Goal: Complete application form: Complete application form

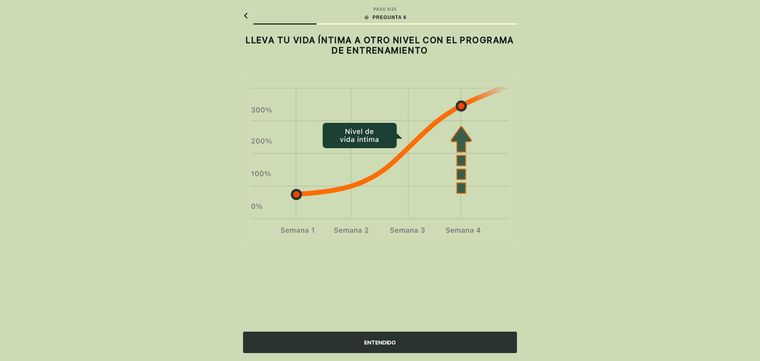
click at [410, 334] on div "ENTENDIDO" at bounding box center [380, 341] width 274 height 21
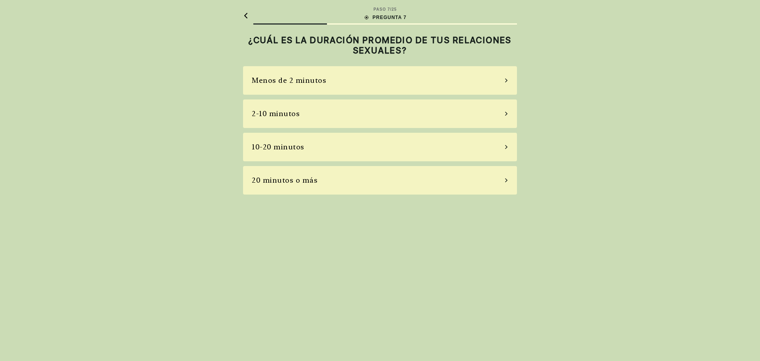
click at [304, 79] on div "Menos de 2 minutos" at bounding box center [289, 80] width 74 height 11
click at [304, 149] on div "La mayoría de las veces" at bounding box center [295, 146] width 86 height 11
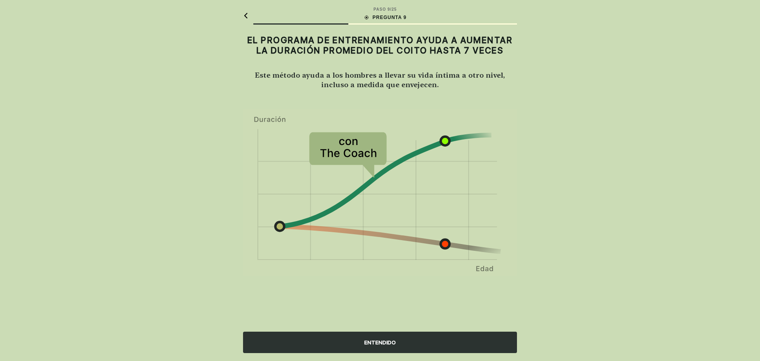
click at [391, 343] on div "ENTENDIDO" at bounding box center [380, 341] width 274 height 21
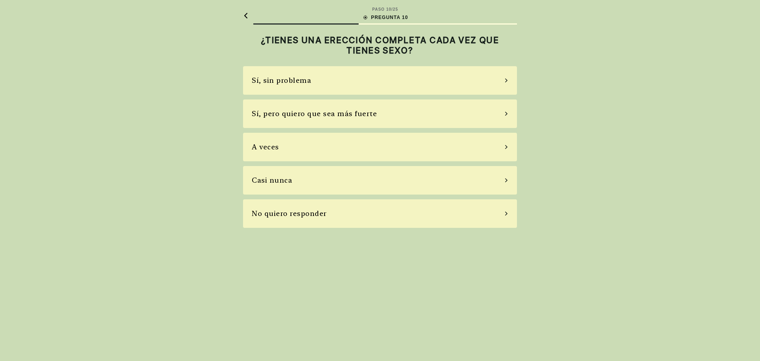
click at [323, 178] on div "Casi nunca" at bounding box center [380, 180] width 274 height 28
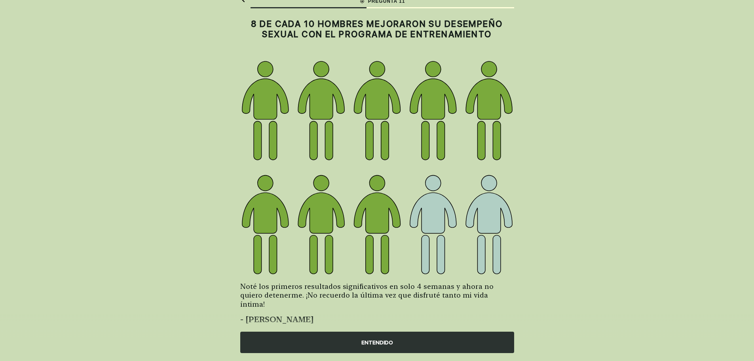
scroll to position [24, 0]
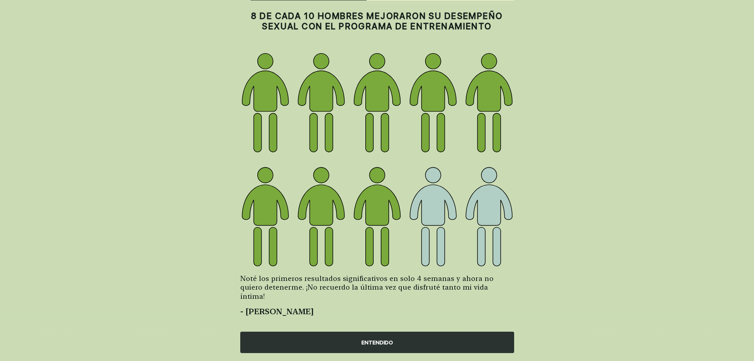
click at [346, 345] on div "ENTENDIDO" at bounding box center [377, 341] width 274 height 21
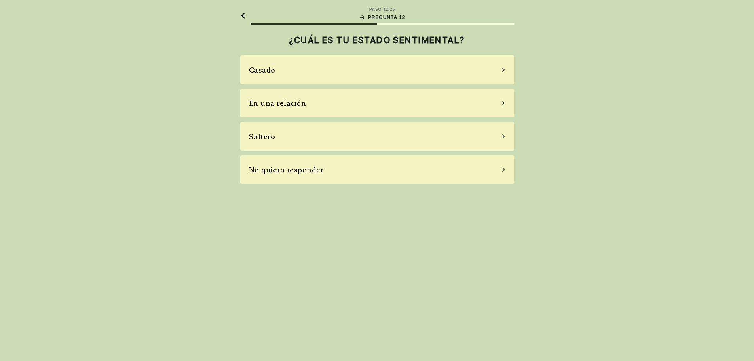
scroll to position [0, 0]
click at [295, 139] on div "Soltero" at bounding box center [380, 136] width 274 height 28
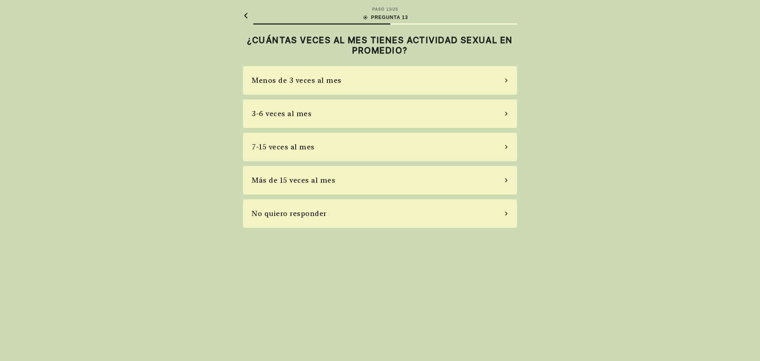
click at [312, 80] on div "Menos de 3 veces al mes" at bounding box center [297, 80] width 90 height 11
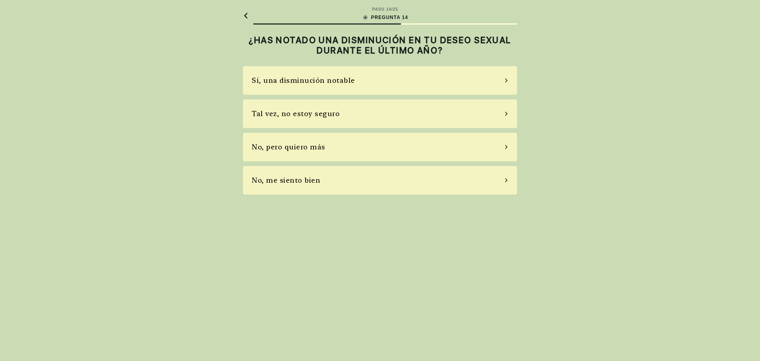
click at [333, 181] on div "No, me siento bien" at bounding box center [380, 180] width 274 height 28
click at [323, 149] on div "No, no tomo" at bounding box center [380, 147] width 274 height 28
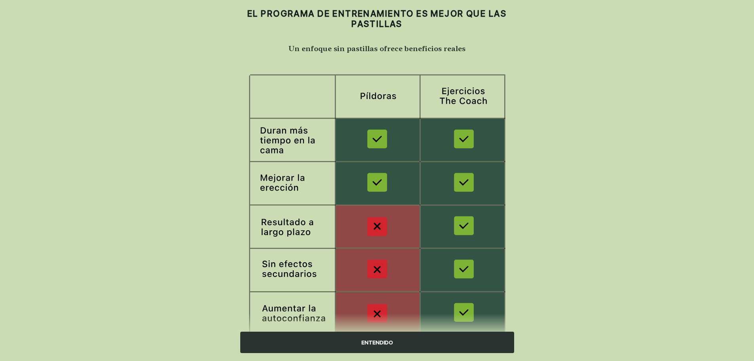
scroll to position [59, 0]
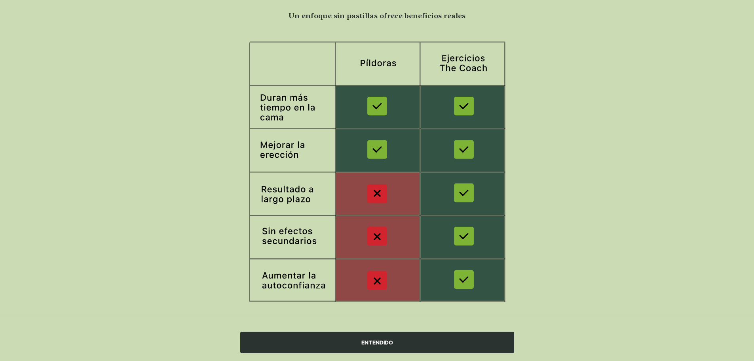
click at [395, 344] on div "ENTENDIDO" at bounding box center [377, 341] width 274 height 21
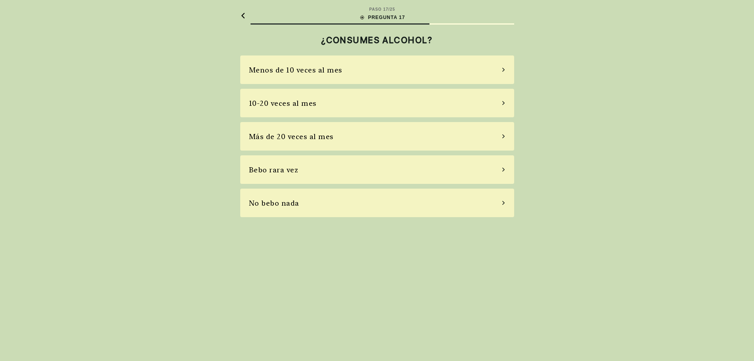
scroll to position [0, 0]
click at [332, 73] on div "Menos de 10 veces al mes" at bounding box center [298, 70] width 93 height 11
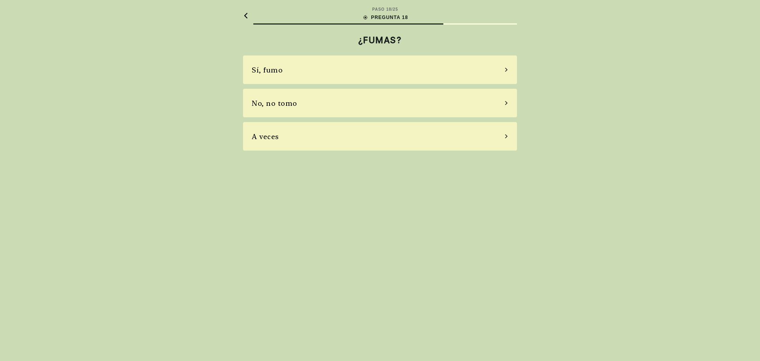
click at [309, 105] on div "No, no tomo" at bounding box center [380, 103] width 274 height 28
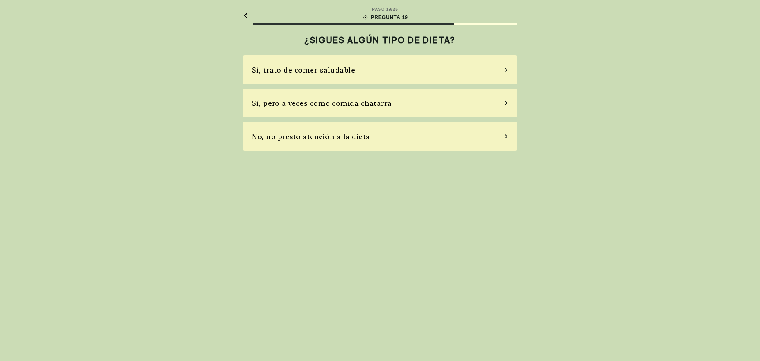
click at [352, 133] on div "No, no presto atención a la dieta" at bounding box center [311, 136] width 118 height 11
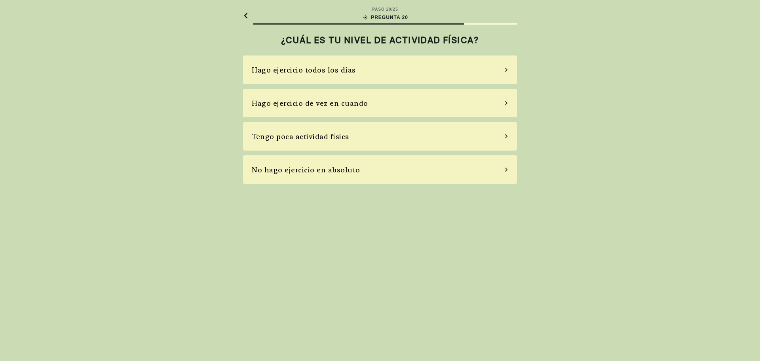
click at [335, 100] on div "Hago ejercicio de vez en cuando" at bounding box center [310, 103] width 116 height 11
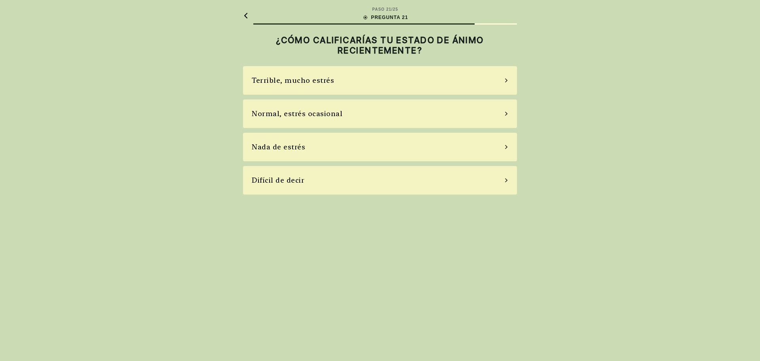
click at [336, 76] on div "Terrible, mucho estrés" at bounding box center [380, 80] width 274 height 28
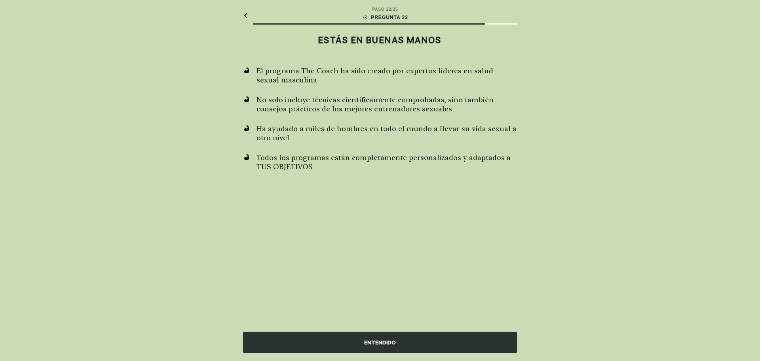
click at [376, 343] on div "ENTENDIDO" at bounding box center [380, 341] width 274 height 21
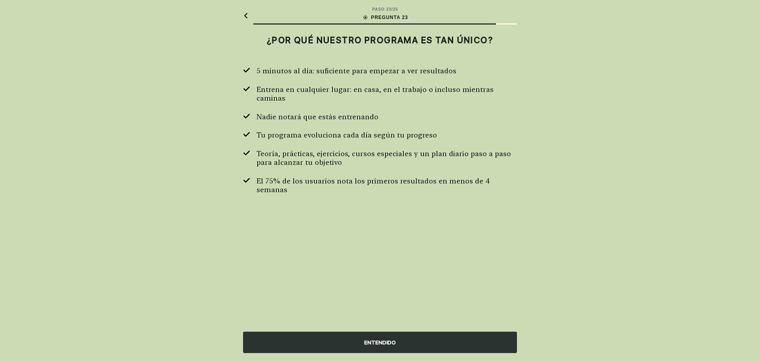
click at [376, 343] on div "ENTENDIDO" at bounding box center [380, 341] width 274 height 21
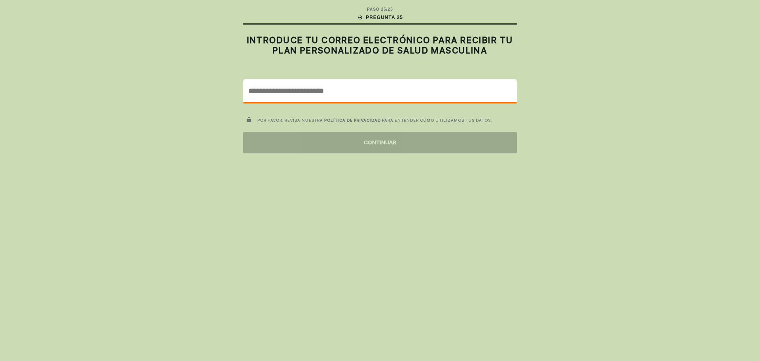
click at [350, 91] on input "email" at bounding box center [379, 90] width 273 height 23
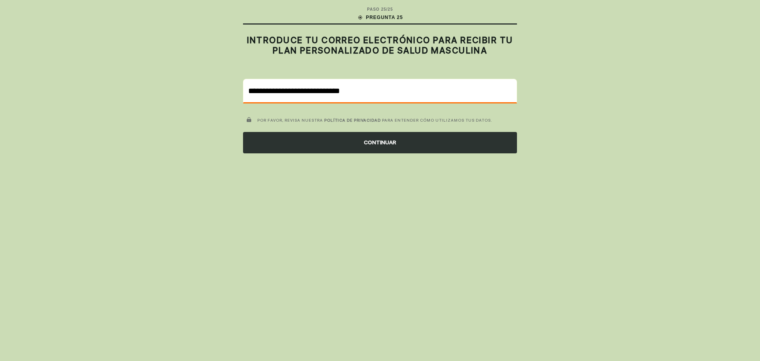
type input "**********"
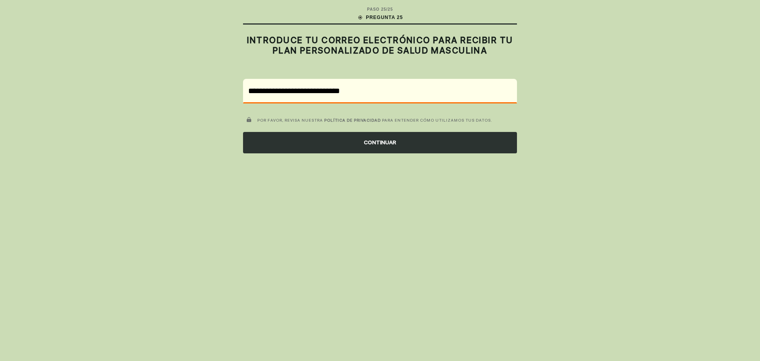
click at [369, 146] on div "CONTINUAR" at bounding box center [380, 142] width 274 height 21
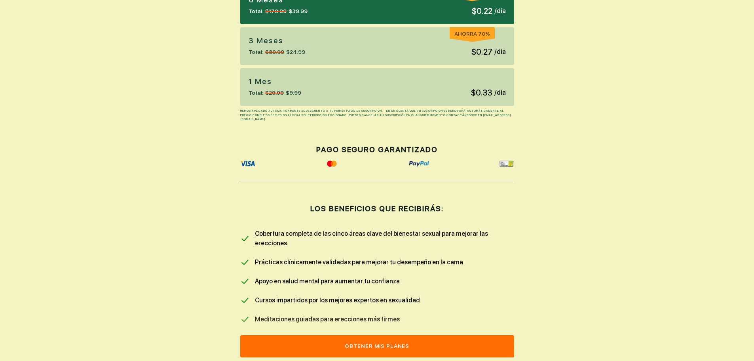
scroll to position [277, 0]
